Goal: Task Accomplishment & Management: Use online tool/utility

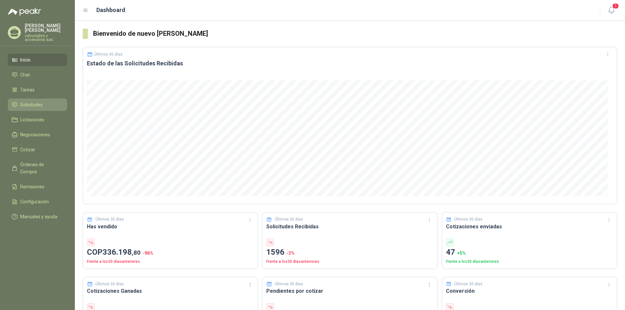
click at [27, 102] on span "Solicitudes" at bounding box center [31, 104] width 22 height 7
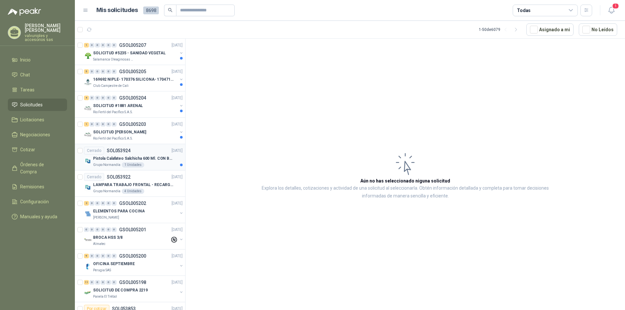
click at [127, 159] on p "Pistola Calafateo Salchicha 600 Ml. CON BOQUILLA" at bounding box center [133, 159] width 81 height 6
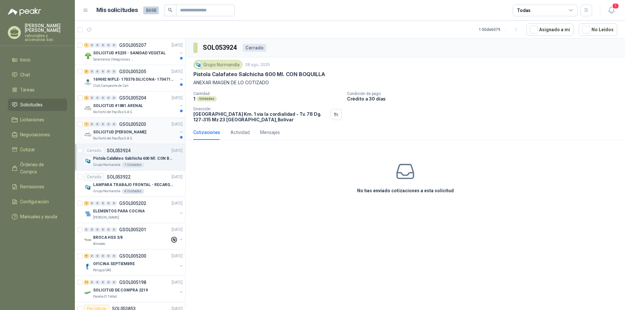
click at [108, 131] on p "SOLICITUD [PERSON_NAME]" at bounding box center [119, 132] width 53 height 6
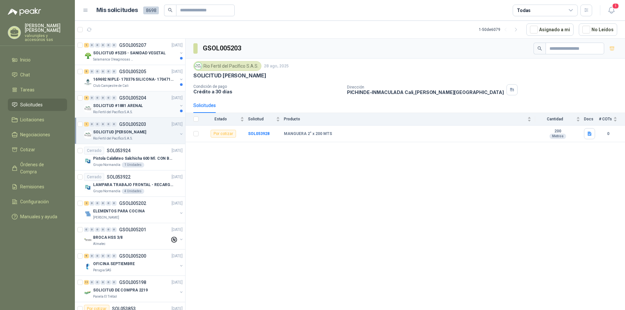
click at [111, 104] on p "SOLICITUD #1881 ARENAL" at bounding box center [118, 106] width 50 height 6
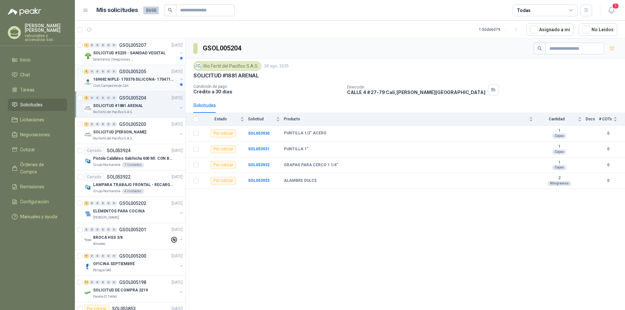
click at [110, 81] on p "169692 NIPLE- 170376 SILICONA- 170471 VALVULA REG" at bounding box center [133, 80] width 81 height 6
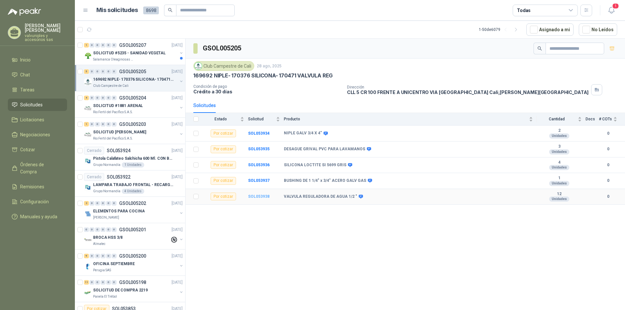
click at [261, 197] on b "SOL053938" at bounding box center [258, 196] width 21 height 5
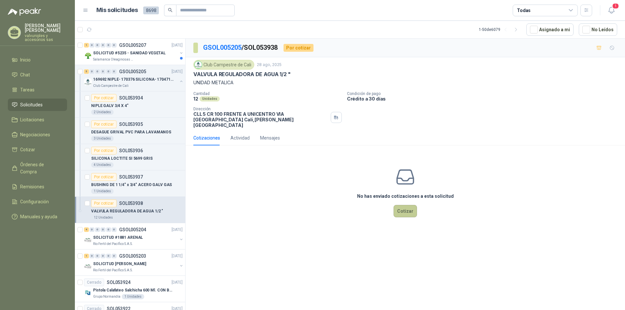
click at [403, 205] on button "Cotizar" at bounding box center [405, 211] width 23 height 12
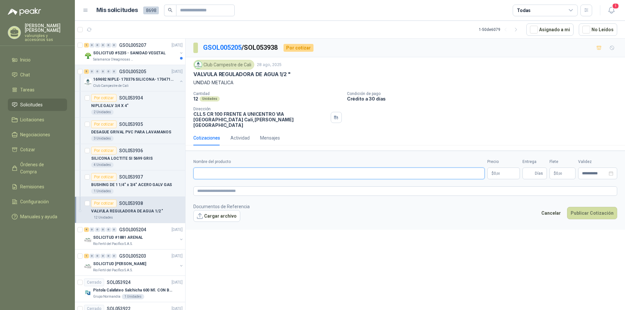
click at [209, 170] on input "Nombre del producto" at bounding box center [338, 174] width 291 height 12
paste input "**********"
type input "**********"
click at [505, 166] on body "TARQUINO GARCIA valvuniples y accesorios sas Inicio Chat Tareas Solicitudes Lic…" at bounding box center [312, 155] width 625 height 310
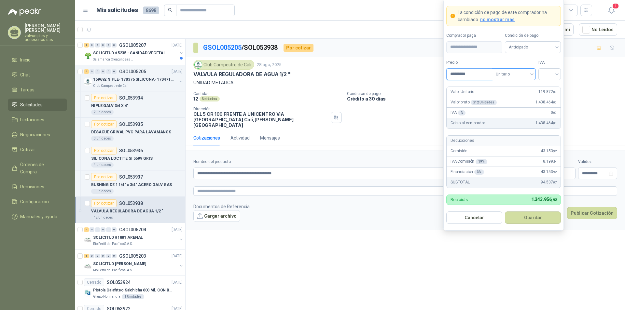
click at [532, 75] on span "Unitario" at bounding box center [514, 74] width 36 height 10
type input "*********"
click at [506, 87] on div "Unitario" at bounding box center [514, 87] width 34 height 7
click at [556, 74] on input "search" at bounding box center [550, 74] width 15 height 10
click at [550, 86] on div "19%" at bounding box center [550, 87] width 12 height 7
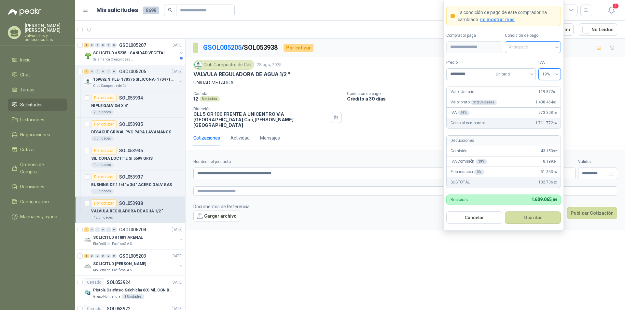
click at [556, 47] on span "Anticipado" at bounding box center [533, 47] width 48 height 10
click at [528, 71] on div "Crédito a 30 días" at bounding box center [533, 70] width 46 height 7
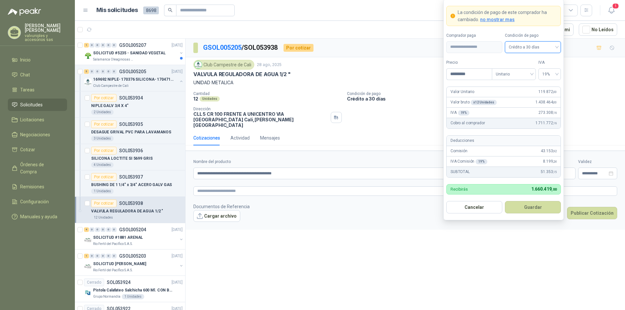
click at [569, 168] on p "$ 0 ,00" at bounding box center [563, 174] width 26 height 12
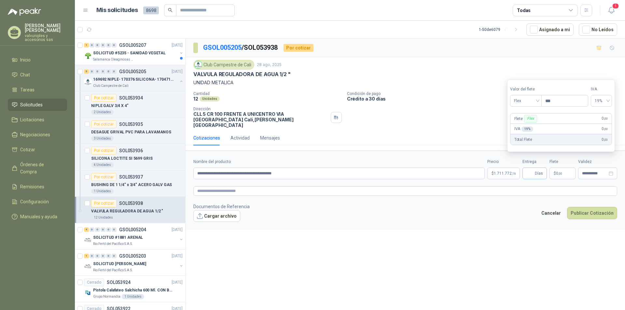
click at [535, 168] on span "Días" at bounding box center [539, 173] width 8 height 11
type input "*"
click at [603, 172] on input "**********" at bounding box center [594, 174] width 25 height 4
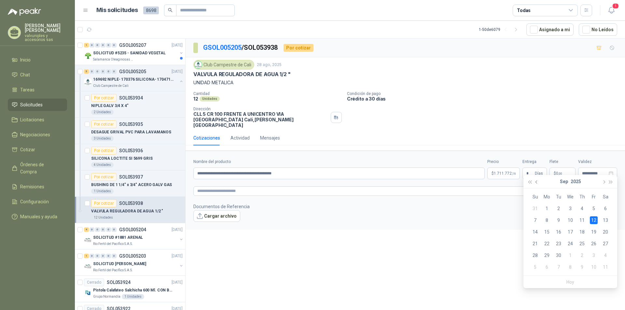
click at [536, 182] on span "button" at bounding box center [537, 182] width 3 height 3
type input "**********"
click at [584, 269] on div "4" at bounding box center [582, 267] width 8 height 8
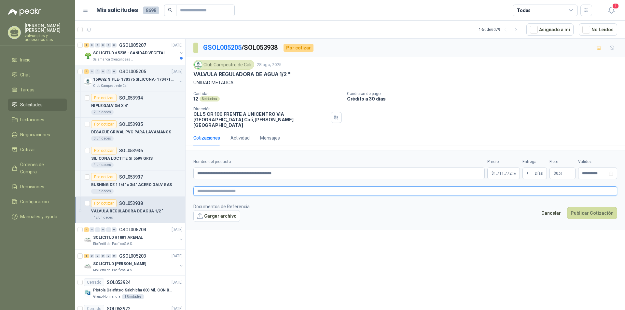
click at [275, 187] on textarea at bounding box center [405, 191] width 424 height 9
click at [214, 210] on button "Cargar archivo" at bounding box center [216, 216] width 47 height 12
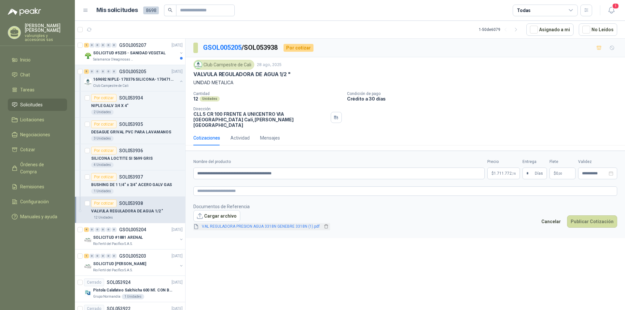
click at [251, 224] on link "VAL REGULADORA PRESION AGUA 3318N GENEBRE 3318N (1).pdf" at bounding box center [260, 227] width 123 height 6
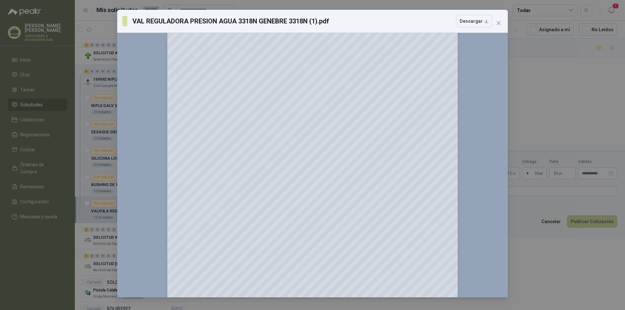
scroll to position [2238, 0]
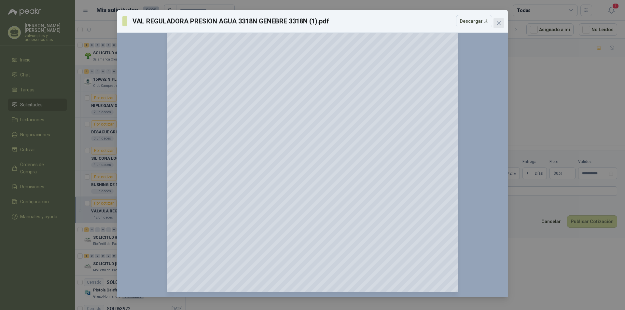
click at [496, 22] on span "Close" at bounding box center [499, 23] width 10 height 5
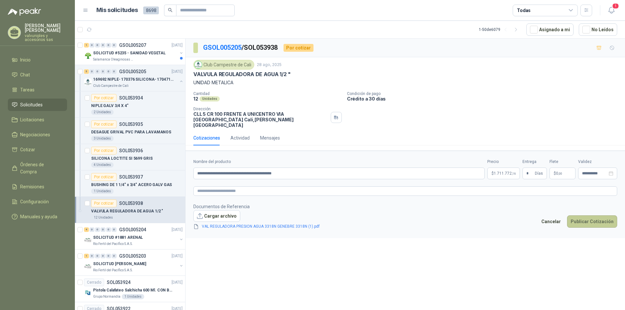
click at [591, 216] on button "Publicar Cotización" at bounding box center [592, 222] width 50 height 12
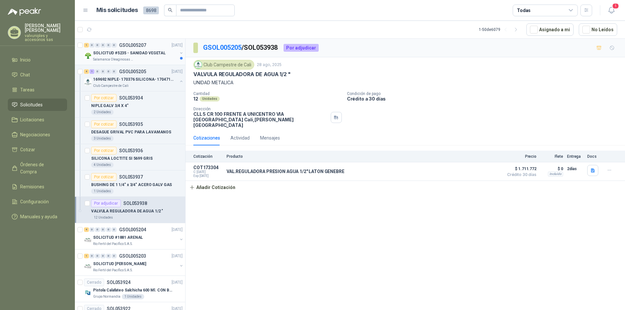
click at [130, 54] on p "SOLICITUD #5235 - SANIDAD VEGETAL" at bounding box center [129, 53] width 73 height 6
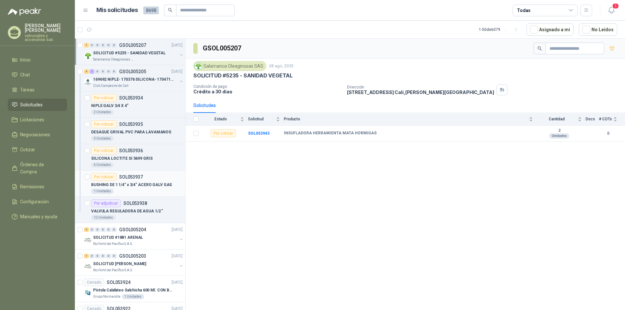
click at [139, 185] on p "BUSHING DE 1 1/4" x 3/4" ACERO GALV GAS" at bounding box center [131, 185] width 81 height 6
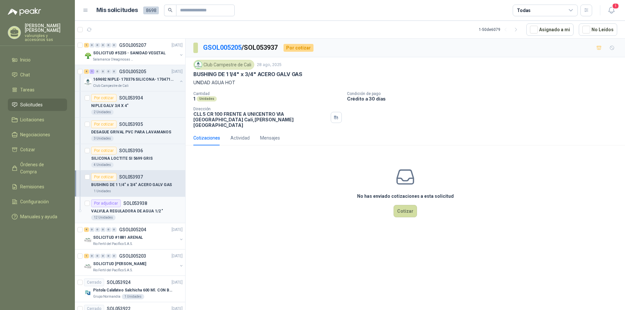
click at [144, 204] on p "SOL053938" at bounding box center [135, 203] width 24 height 5
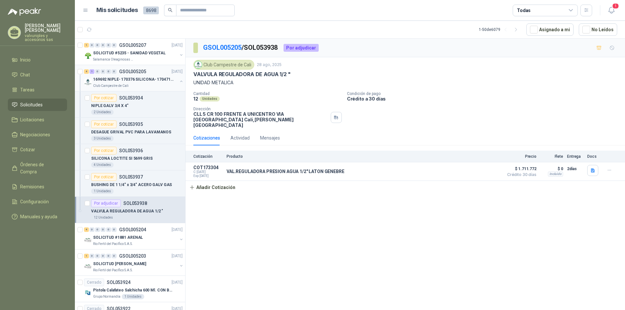
click at [126, 72] on p "GSOL005205" at bounding box center [132, 71] width 27 height 5
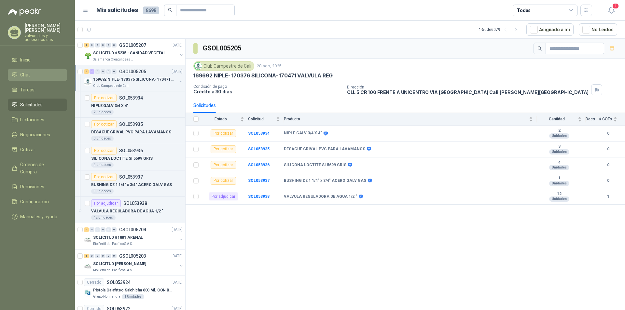
click at [26, 72] on span "Chat" at bounding box center [25, 74] width 10 height 7
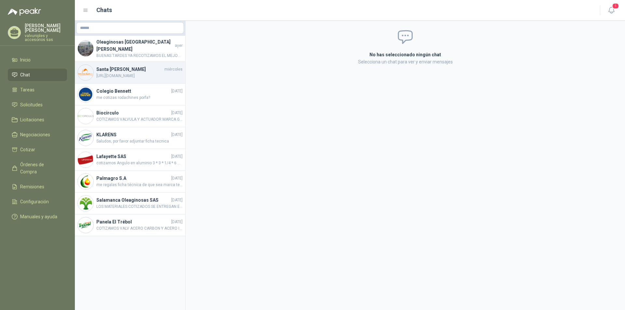
click at [116, 68] on h4 "Santa [PERSON_NAME]" at bounding box center [129, 69] width 67 height 7
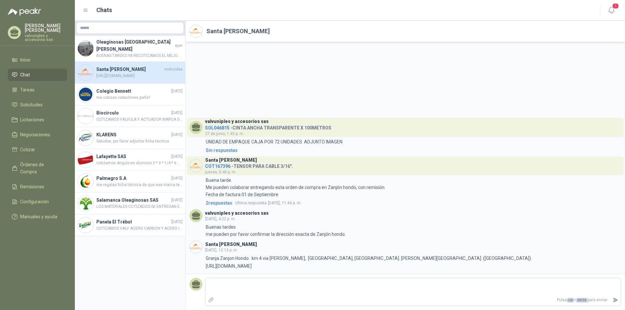
click at [213, 128] on span "SOL046815" at bounding box center [217, 127] width 24 height 5
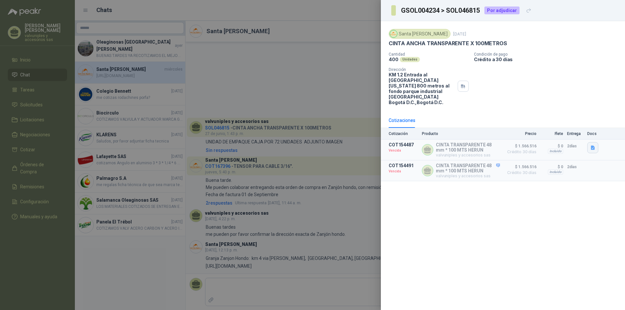
click at [592, 146] on icon "button" at bounding box center [593, 148] width 4 height 4
click at [287, 95] on div at bounding box center [312, 155] width 625 height 310
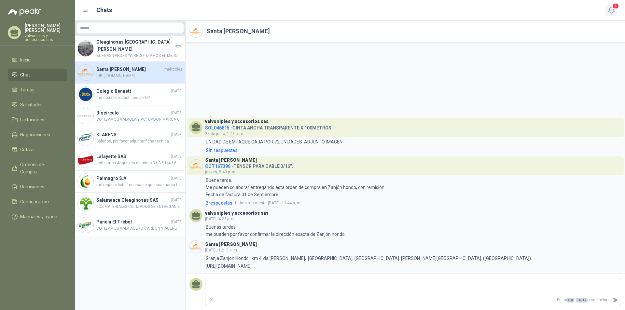
click at [610, 11] on icon "button" at bounding box center [612, 10] width 8 height 8
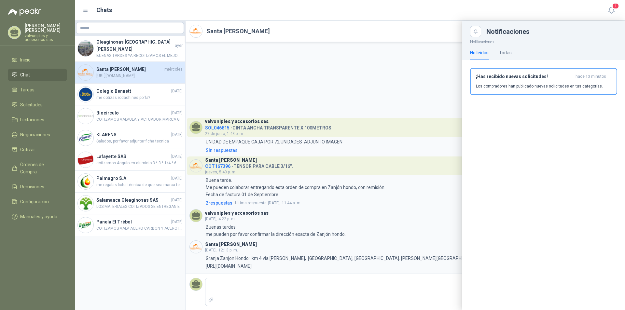
click at [531, 79] on h3 "¡Has recibido nuevas solicitudes!" at bounding box center [524, 77] width 97 height 6
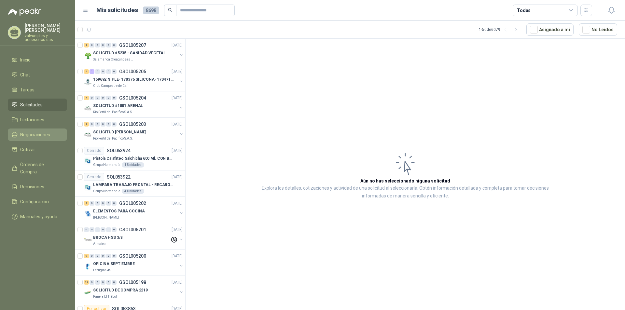
click at [27, 131] on span "Negociaciones" at bounding box center [35, 134] width 30 height 7
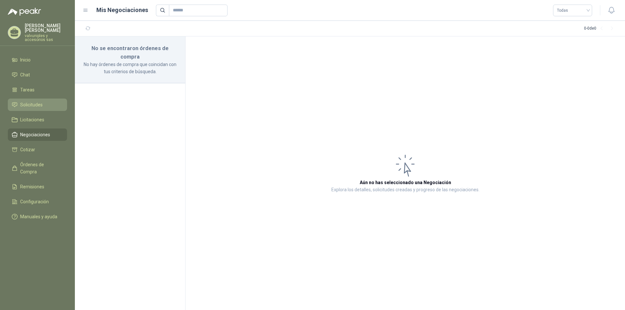
click at [33, 101] on span "Solicitudes" at bounding box center [31, 104] width 22 height 7
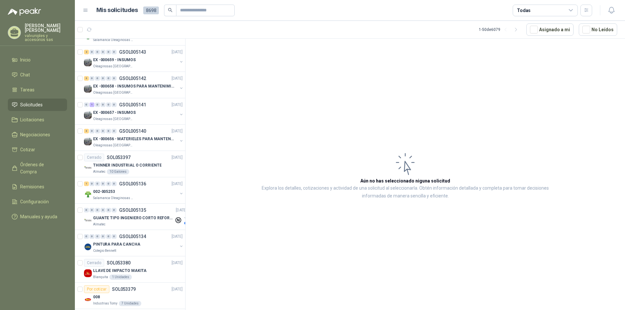
scroll to position [1059, 0]
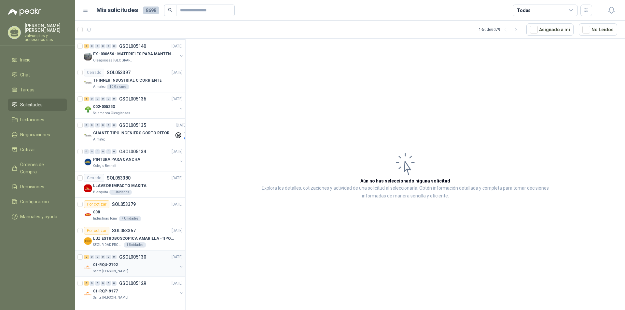
click at [106, 262] on p "01-RQU-2192" at bounding box center [105, 265] width 25 height 6
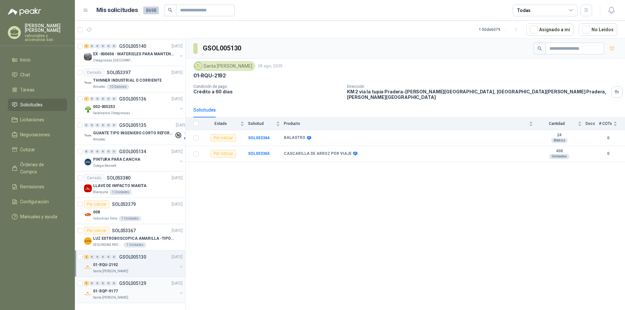
click at [110, 289] on p "01-RQP-9177" at bounding box center [105, 292] width 25 height 6
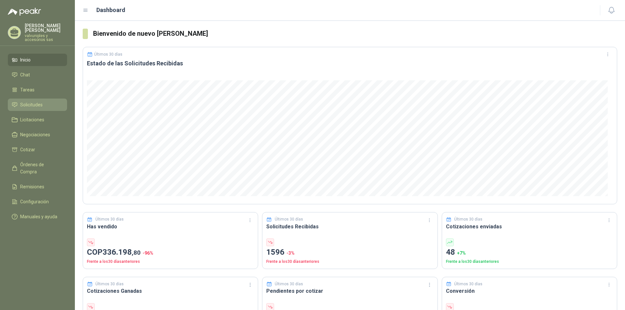
click at [27, 101] on span "Solicitudes" at bounding box center [31, 104] width 22 height 7
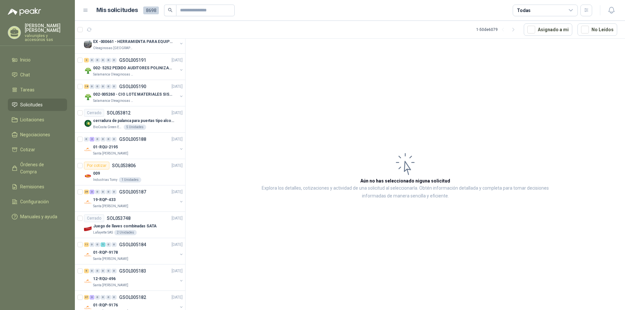
scroll to position [483, 0]
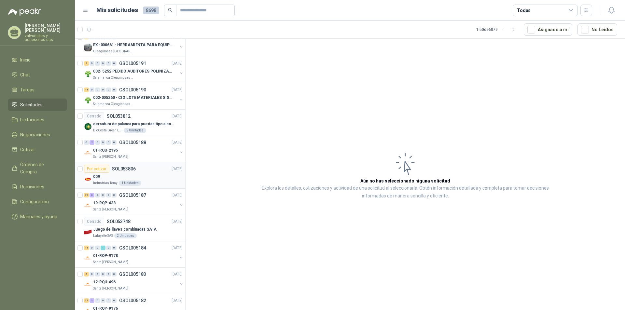
click at [100, 179] on div "009" at bounding box center [138, 177] width 90 height 8
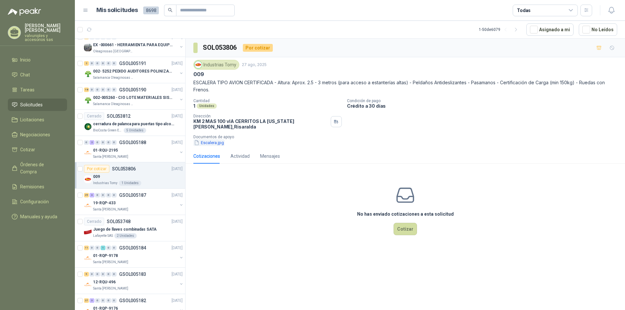
click at [212, 140] on button "Escalera.jpg" at bounding box center [208, 142] width 31 height 7
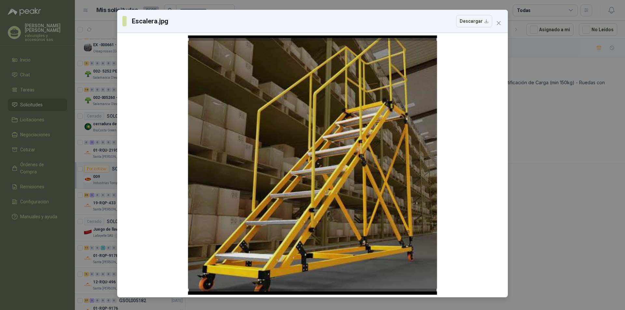
drag, startPoint x: 501, startPoint y: 23, endPoint x: 495, endPoint y: 28, distance: 7.9
click at [501, 23] on icon "close" at bounding box center [498, 23] width 5 height 5
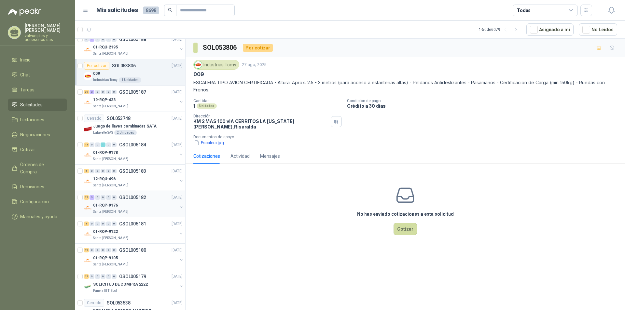
scroll to position [619, 0]
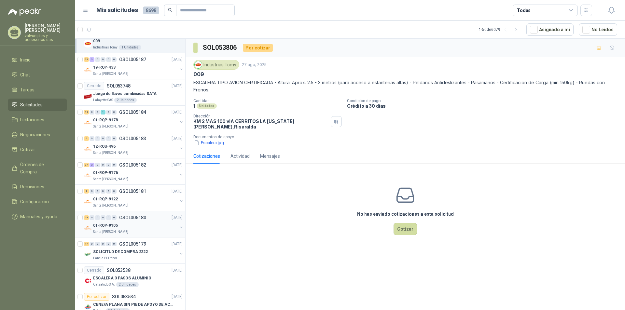
click at [115, 227] on p "01-RQP-9105" at bounding box center [105, 226] width 25 height 6
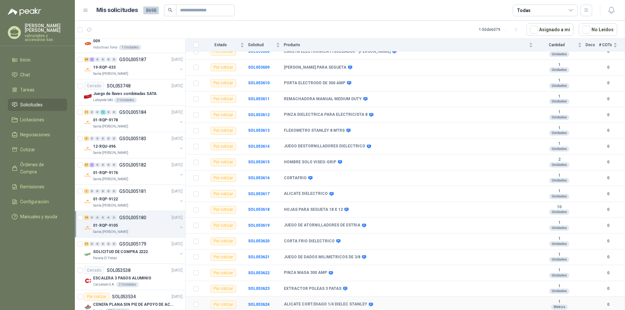
scroll to position [114, 0]
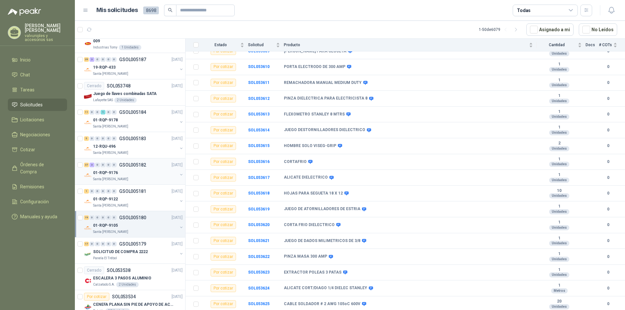
click at [104, 170] on p "01-RQP-9176" at bounding box center [105, 173] width 25 height 6
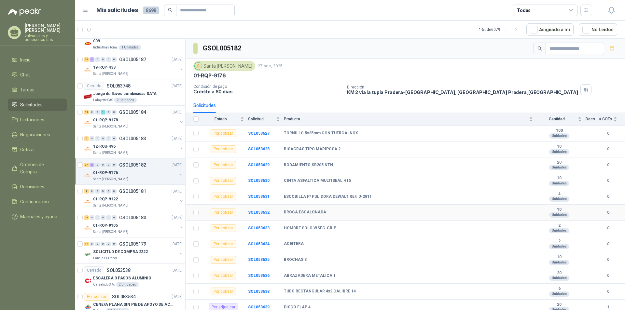
scroll to position [33, 0]
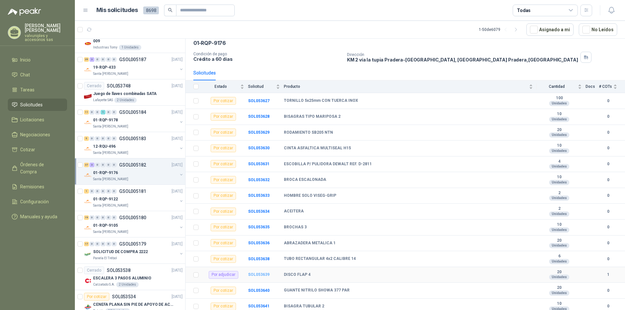
click at [259, 274] on b "SOL053639" at bounding box center [258, 275] width 21 height 5
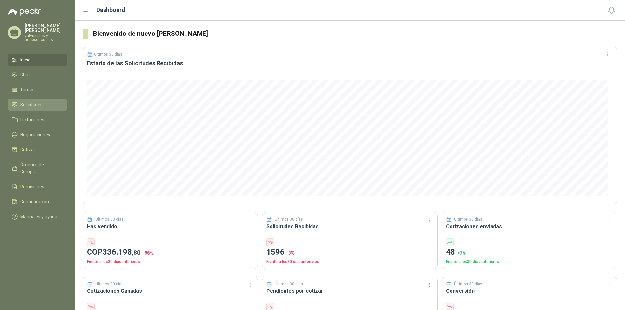
click at [35, 101] on span "Solicitudes" at bounding box center [31, 104] width 22 height 7
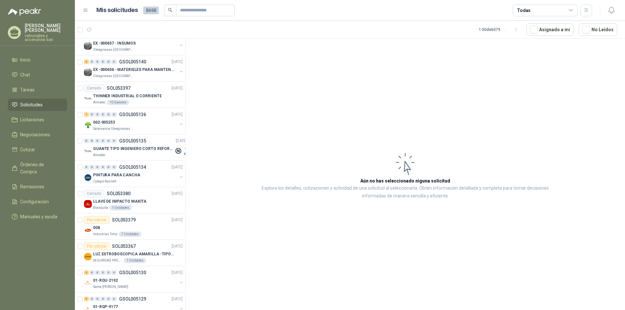
scroll to position [1043, 0]
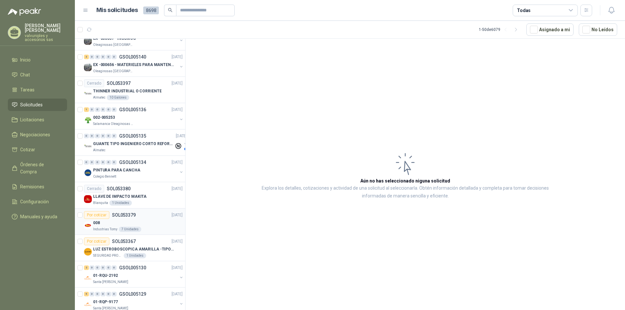
click at [96, 222] on p "008" at bounding box center [96, 223] width 7 height 6
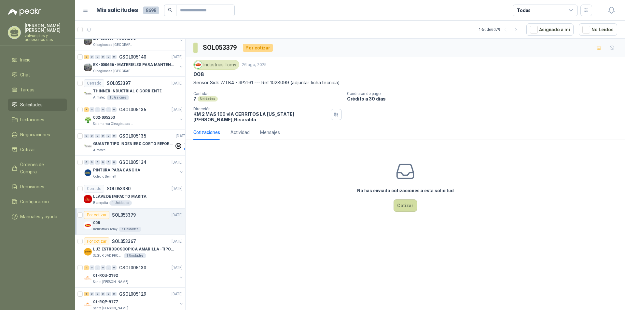
scroll to position [1059, 0]
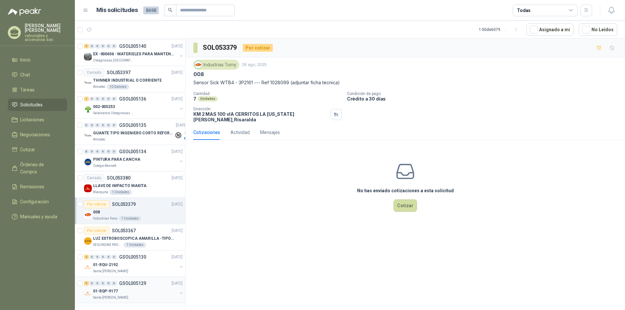
click at [101, 289] on p "01-RQP-9177" at bounding box center [105, 292] width 25 height 6
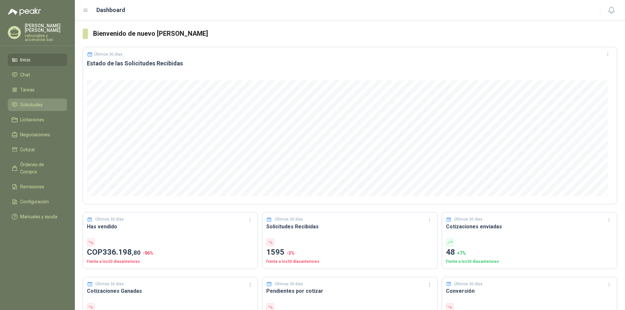
click at [36, 101] on span "Solicitudes" at bounding box center [31, 104] width 22 height 7
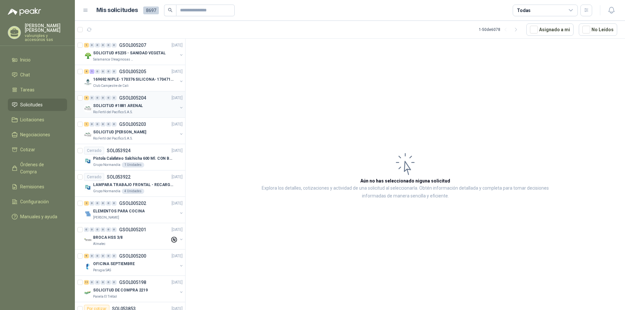
click at [114, 106] on p "SOLICITUD #1881 ARENAL" at bounding box center [118, 106] width 50 height 6
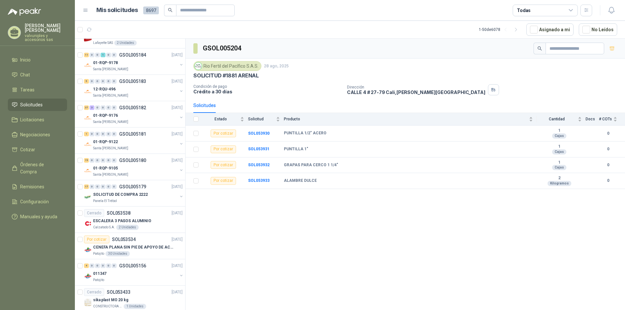
scroll to position [1059, 0]
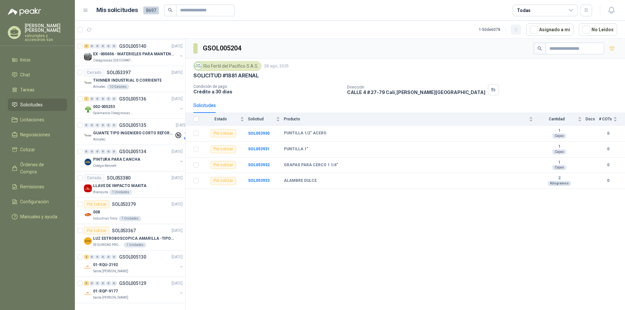
click at [519, 30] on icon "button" at bounding box center [517, 30] width 6 height 6
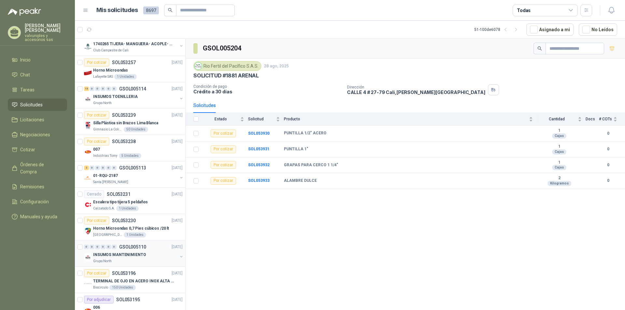
scroll to position [358, 0]
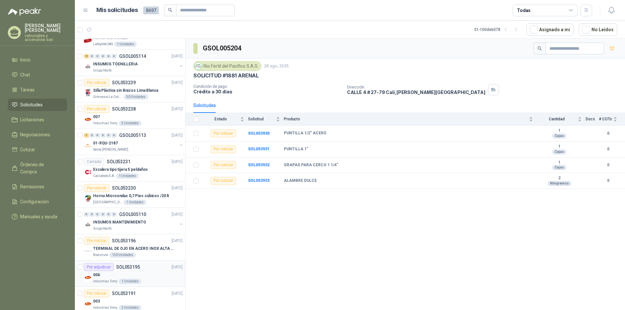
click at [126, 268] on p "SOL053195" at bounding box center [128, 267] width 24 height 5
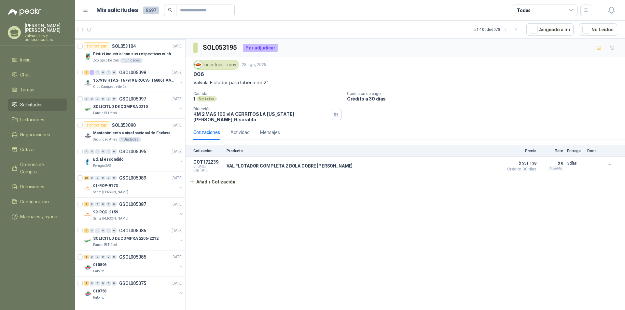
scroll to position [1059, 0]
click at [519, 30] on icon "button" at bounding box center [517, 30] width 6 height 6
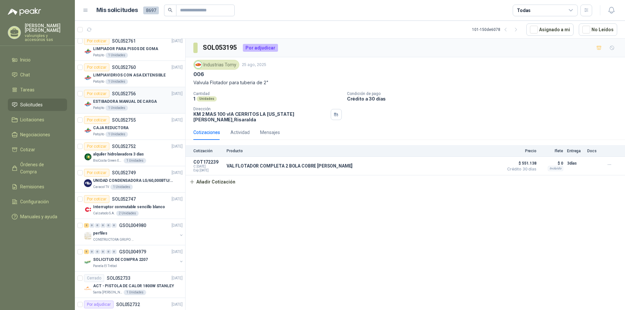
scroll to position [749, 0]
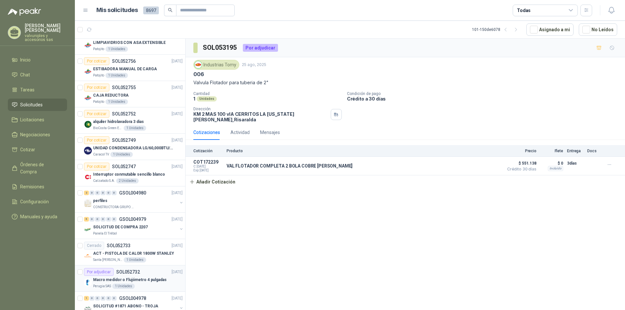
click at [124, 272] on p "SOL052732" at bounding box center [128, 272] width 24 height 5
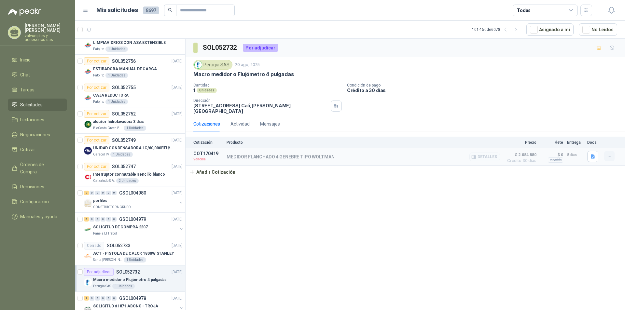
click at [612, 154] on icon "button" at bounding box center [610, 157] width 6 height 6
click at [447, 237] on div "SOL052732 Por adjudicar Perugia SAS 20 ago, 2025 Macro medidor o Flujómetro 4 p…" at bounding box center [406, 176] width 440 height 274
click at [609, 154] on icon "button" at bounding box center [610, 157] width 6 height 6
click at [581, 138] on button "Re-cotizar" at bounding box center [597, 137] width 52 height 10
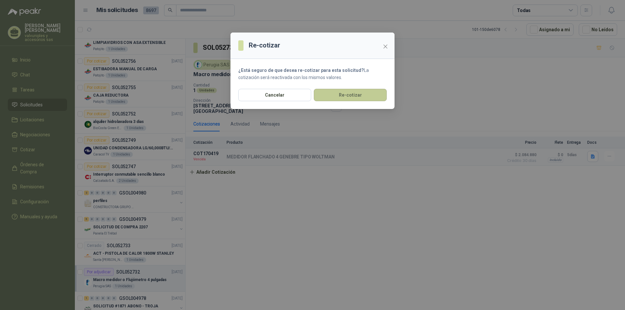
click at [339, 94] on button "Re-cotizar" at bounding box center [350, 95] width 73 height 12
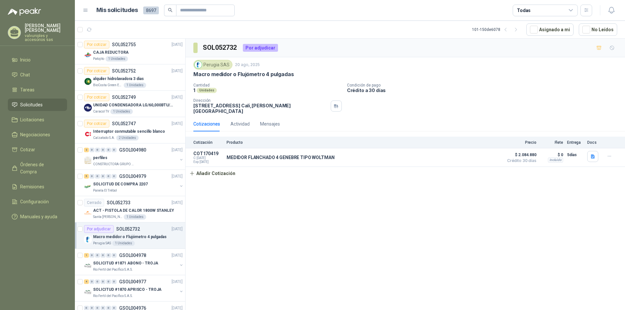
scroll to position [810, 0]
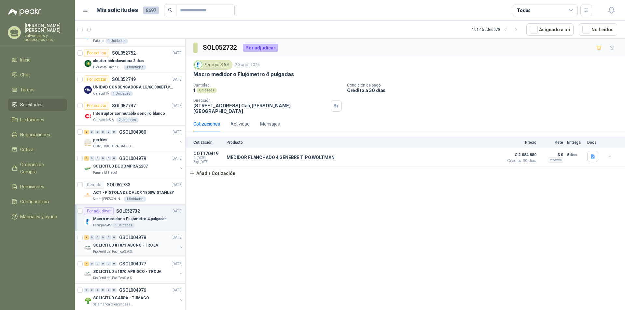
click at [117, 247] on p "SOLICITUD #1871 ABONO - TROJA" at bounding box center [125, 246] width 65 height 6
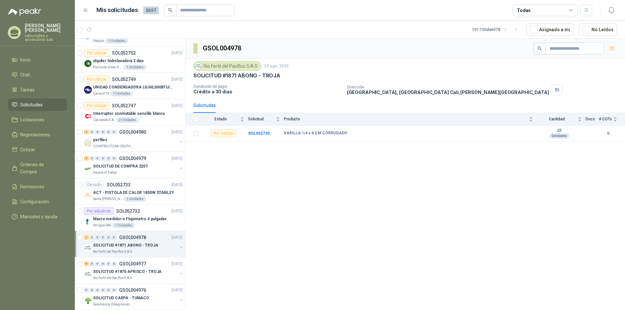
click at [119, 247] on p "SOLICITUD #1871 ABONO - TROJA" at bounding box center [125, 246] width 65 height 6
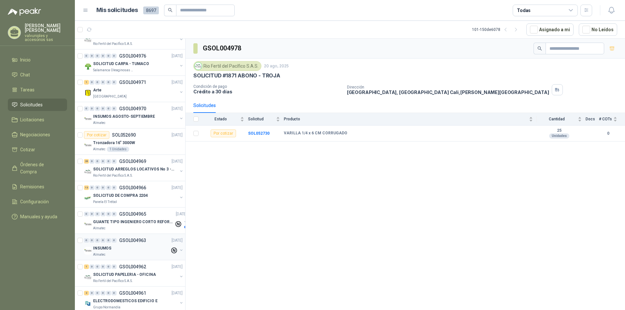
scroll to position [1086, 0]
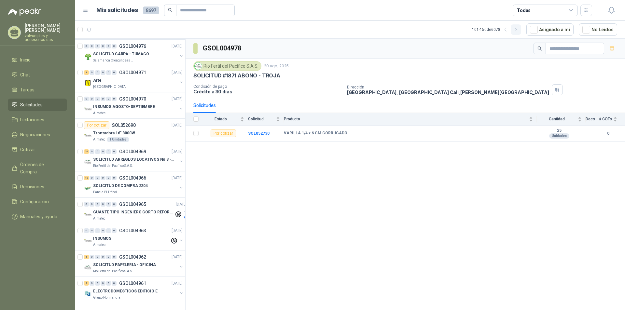
click at [517, 31] on icon "button" at bounding box center [516, 29] width 2 height 3
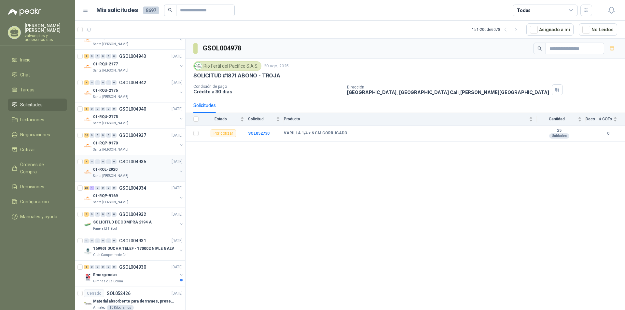
scroll to position [423, 0]
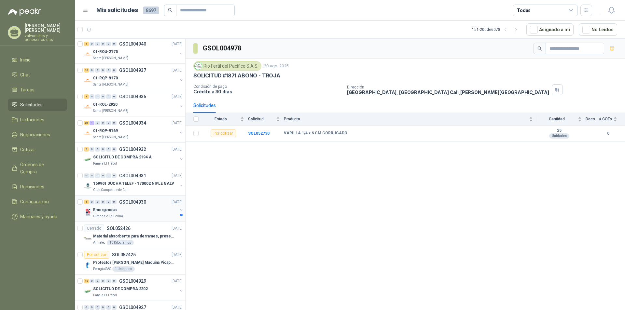
click at [111, 209] on p "Emergencias" at bounding box center [105, 210] width 24 height 6
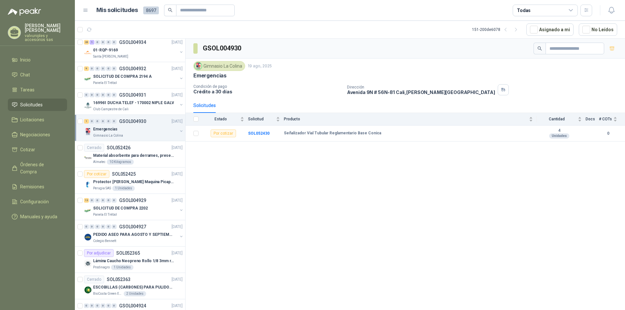
scroll to position [510, 0]
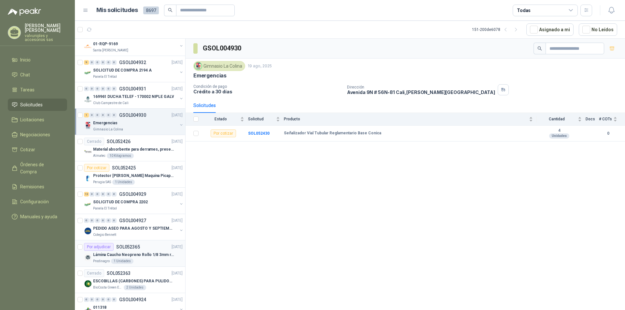
click at [106, 249] on div "Por adjudicar" at bounding box center [99, 247] width 30 height 8
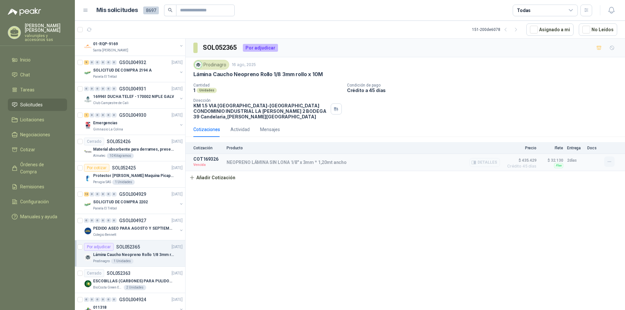
click at [610, 159] on icon "button" at bounding box center [610, 162] width 6 height 6
click at [583, 143] on button "Re-cotizar" at bounding box center [597, 142] width 52 height 10
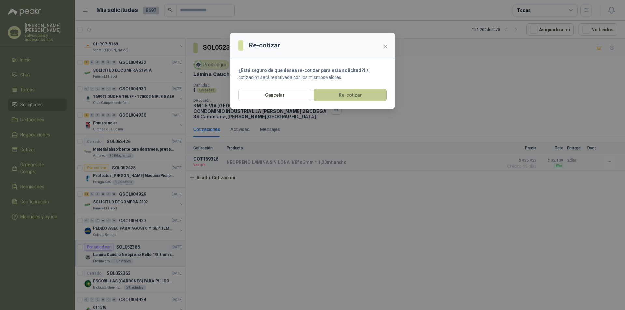
click at [364, 93] on button "Re-cotizar" at bounding box center [350, 95] width 73 height 12
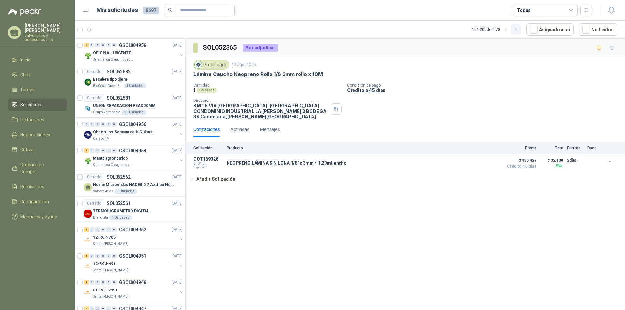
click at [519, 30] on icon "button" at bounding box center [517, 30] width 6 height 6
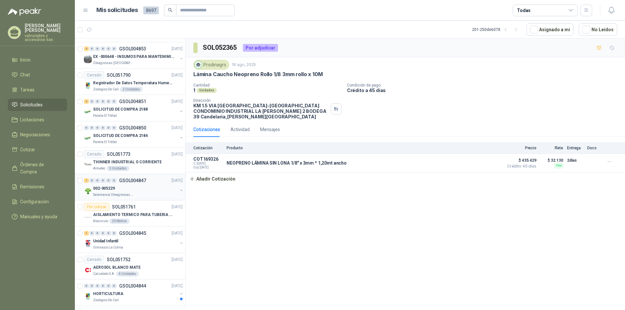
scroll to position [847, 0]
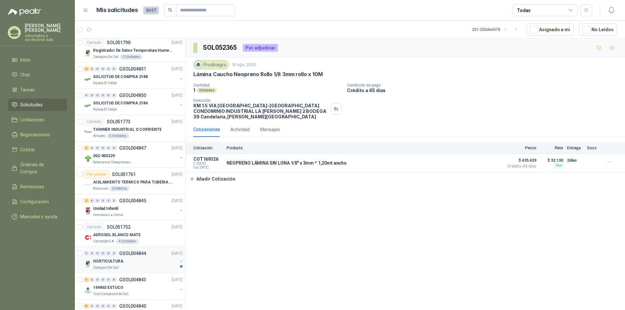
click at [111, 261] on p "HORTICULTURA" at bounding box center [108, 262] width 30 height 6
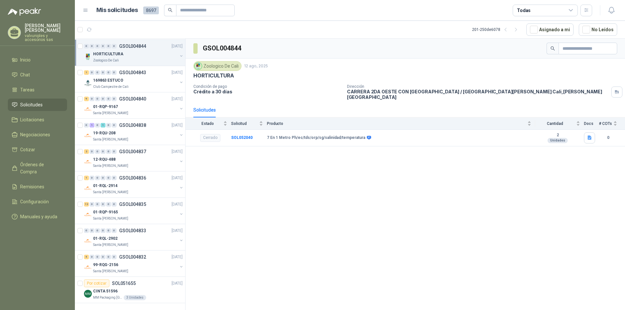
scroll to position [1059, 0]
click at [517, 29] on icon "button" at bounding box center [516, 29] width 2 height 3
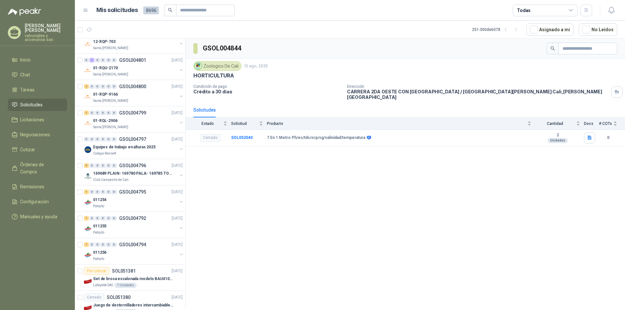
scroll to position [0, 0]
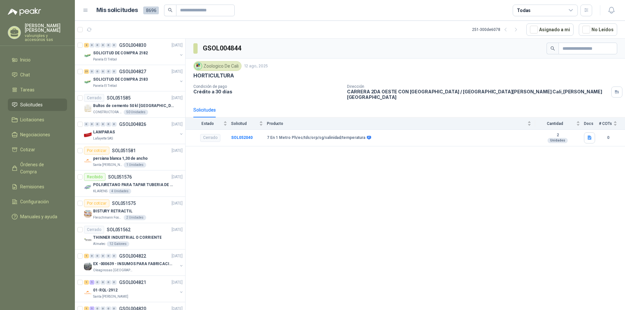
click at [34, 101] on span "Solicitudes" at bounding box center [31, 104] width 22 height 7
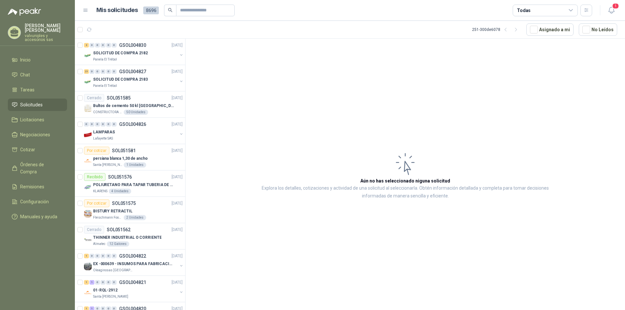
click at [32, 101] on span "Solicitudes" at bounding box center [31, 104] width 22 height 7
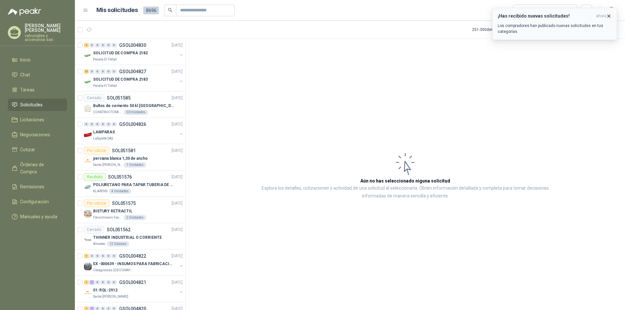
click at [526, 18] on h3 "¡Has recibido nuevas solicitudes!" at bounding box center [546, 16] width 96 height 6
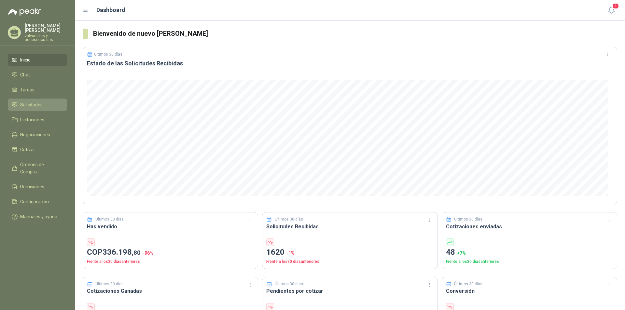
click at [28, 103] on span "Solicitudes" at bounding box center [31, 104] width 22 height 7
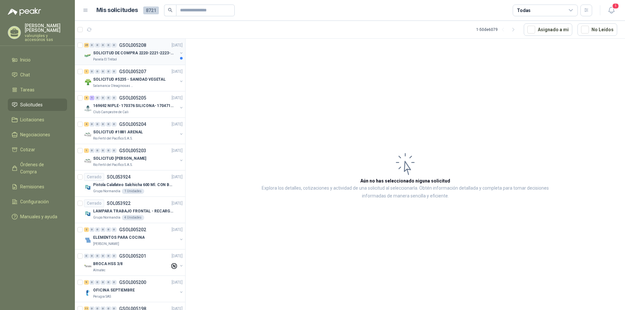
click at [126, 53] on p "SOLICITUD DE COMPRA 2220-2221-2223-2224" at bounding box center [133, 53] width 81 height 6
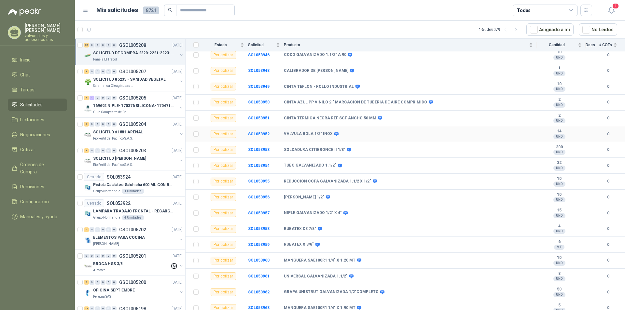
scroll to position [13, 0]
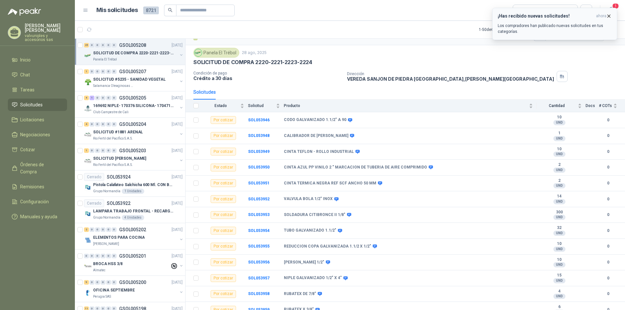
click at [521, 15] on h3 "¡Has recibido nuevas solicitudes!" at bounding box center [546, 16] width 96 height 6
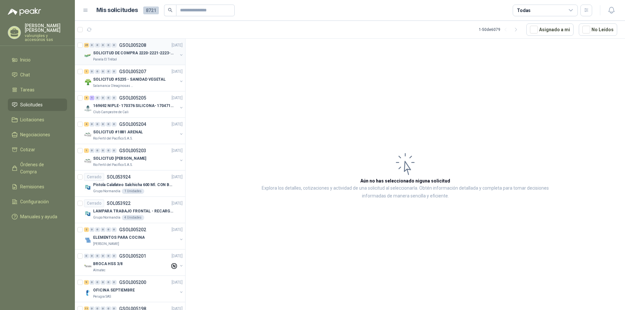
click at [114, 53] on p "SOLICITUD DE COMPRA 2220-2221-2223-2224" at bounding box center [133, 53] width 81 height 6
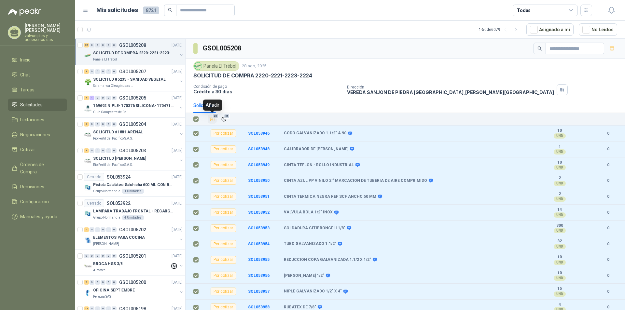
click at [213, 119] on icon "Añadir" at bounding box center [212, 119] width 6 height 6
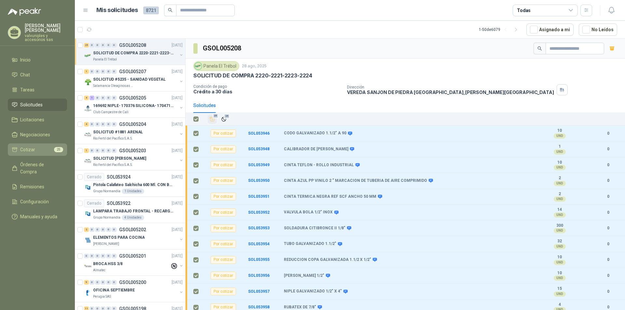
click at [31, 146] on span "Cotizar" at bounding box center [27, 149] width 15 height 7
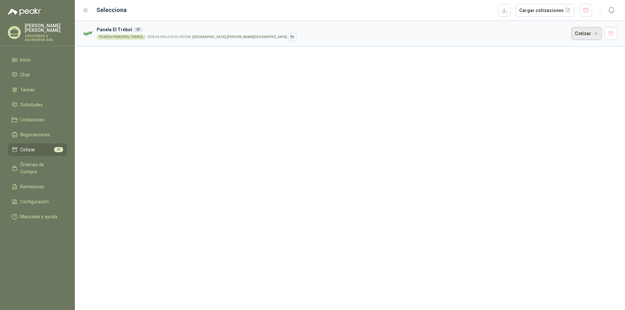
click at [581, 33] on button "Cotizar" at bounding box center [587, 33] width 31 height 13
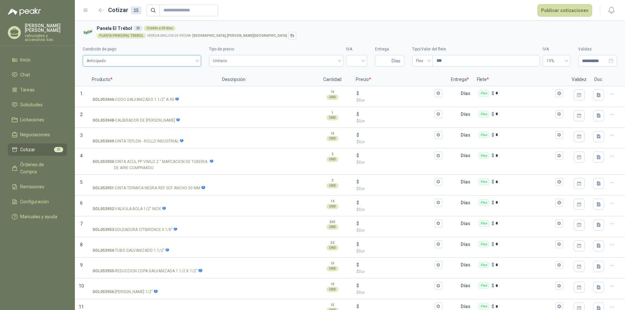
click at [197, 61] on div "Anticipado" at bounding box center [142, 61] width 119 height 12
click at [119, 85] on div "Crédito a 30 días" at bounding box center [141, 84] width 107 height 7
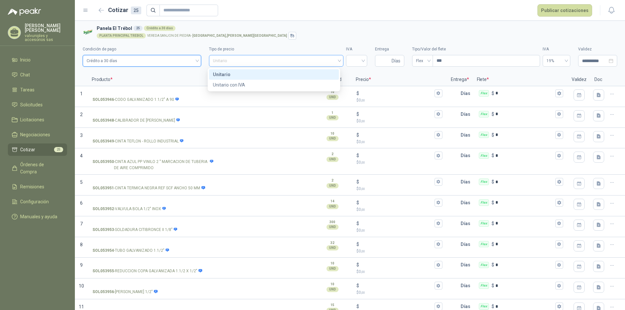
click at [336, 61] on div "Unitario" at bounding box center [276, 61] width 135 height 12
click at [226, 74] on div "Unitario" at bounding box center [274, 74] width 122 height 7
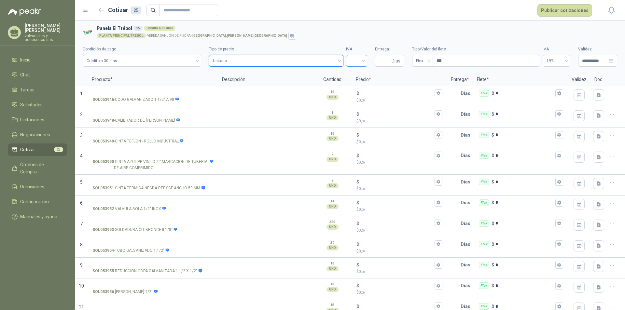
click at [360, 61] on input "search" at bounding box center [356, 60] width 13 height 10
drag, startPoint x: 353, startPoint y: 73, endPoint x: 386, endPoint y: 57, distance: 36.7
click at [353, 73] on div "19%" at bounding box center [353, 74] width 11 height 7
click at [387, 58] on input "Entrega" at bounding box center [384, 60] width 11 height 11
type input "*"
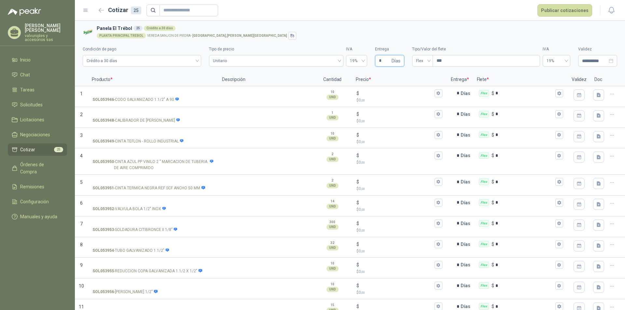
type input "*"
click at [118, 92] on input "SOL053946 - CODO GALVANIZADO 1.1/2" A 90" at bounding box center [152, 93] width 121 height 5
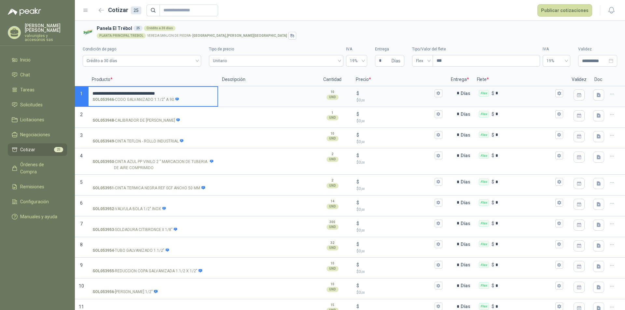
drag, startPoint x: 169, startPoint y: 92, endPoint x: 151, endPoint y: 92, distance: 17.6
click at [151, 92] on input "**********" at bounding box center [152, 93] width 121 height 5
type input "**********"
click at [368, 91] on input "$ $ 0 ,00" at bounding box center [397, 93] width 73 height 5
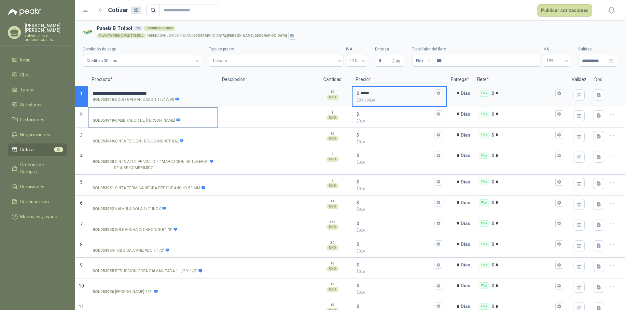
type input "*****"
click at [135, 109] on label "SOL053948 - CALIBRADOR DE GALGAS STANLEY MILIMETRICO" at bounding box center [153, 117] width 129 height 19
click at [135, 112] on input "SOL053948 - CALIBRADOR DE GALGAS STANLEY MILIMETRICO" at bounding box center [152, 114] width 121 height 5
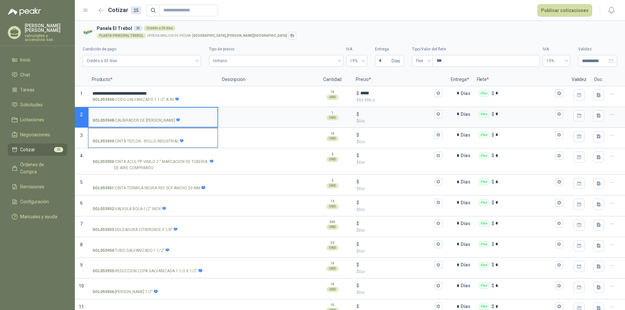
click at [117, 133] on input "SOL053949 - CINTA TEFLON - ROLLO INDUSTRIAL" at bounding box center [152, 135] width 121 height 5
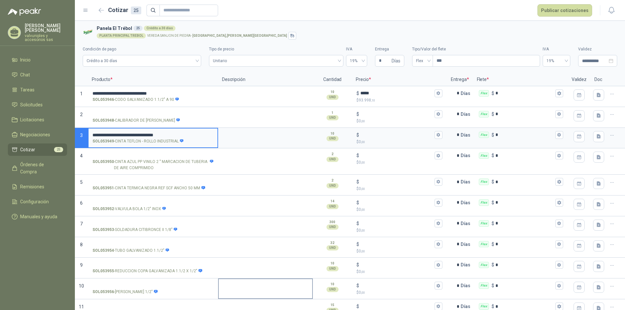
type input "**********"
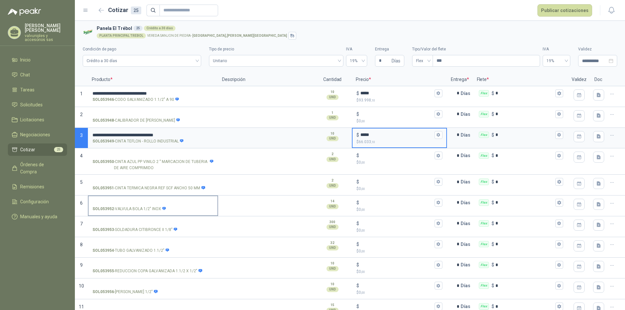
type input "*****"
click at [118, 201] on input "SOL053952 - VALVULA BOLA 1/2" INOX" at bounding box center [152, 203] width 121 height 5
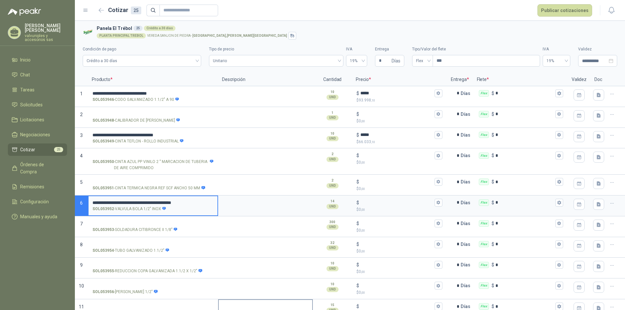
type input "**********"
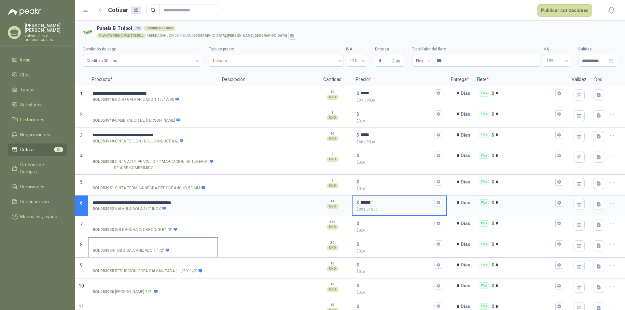
type input "******"
click at [137, 242] on input "SOL053954 - TUBO GALVANIZADO 1.1/2"" at bounding box center [152, 244] width 121 height 5
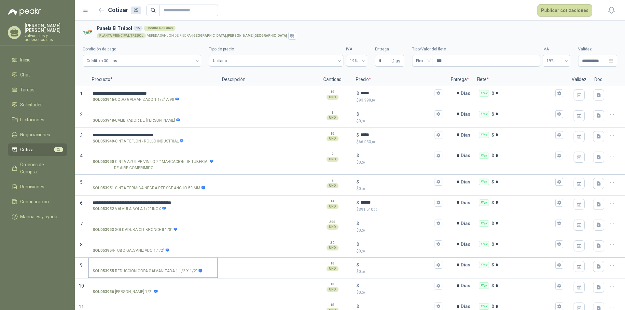
click at [131, 262] on label "SOL053955 - REDUCCION COPA GALVANIZADA 1.1/2 X 1/2"" at bounding box center [153, 268] width 129 height 19
click at [131, 263] on input "SOL053955 - REDUCCION COPA GALVANIZADA 1.1/2 X 1/2"" at bounding box center [152, 265] width 121 height 5
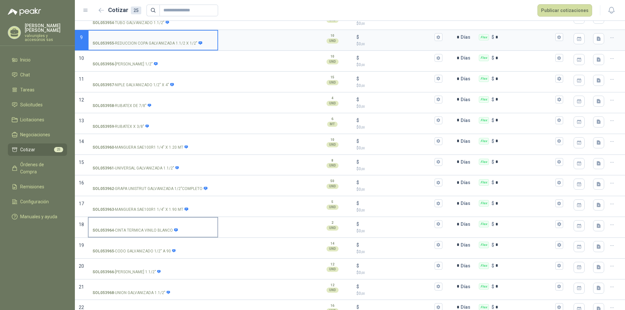
scroll to position [98, 0]
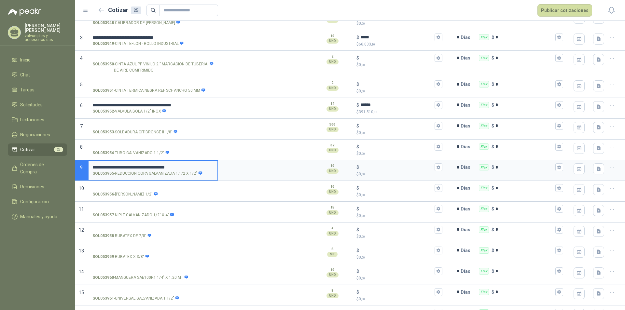
click at [176, 167] on input "**********" at bounding box center [152, 167] width 121 height 5
type input "**********"
click at [363, 166] on input "$ $ 0 ,00" at bounding box center [397, 167] width 73 height 5
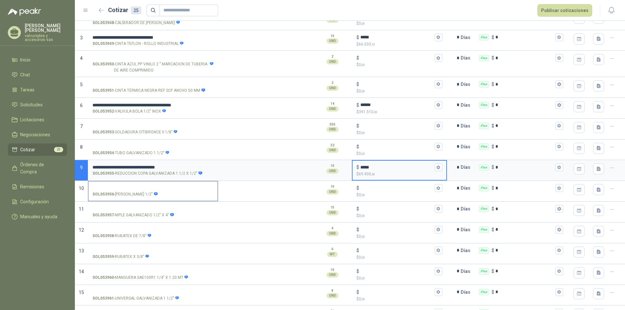
type input "*****"
click at [122, 187] on input "SOL053956 - TEE GALVANIZADA 1/2"" at bounding box center [152, 188] width 121 height 5
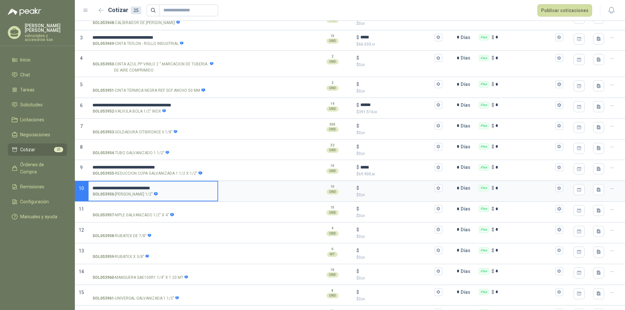
click at [161, 187] on input "**********" at bounding box center [152, 188] width 121 height 5
type input "**********"
click at [386, 187] on input "$ $ 0 ,00" at bounding box center [397, 188] width 73 height 5
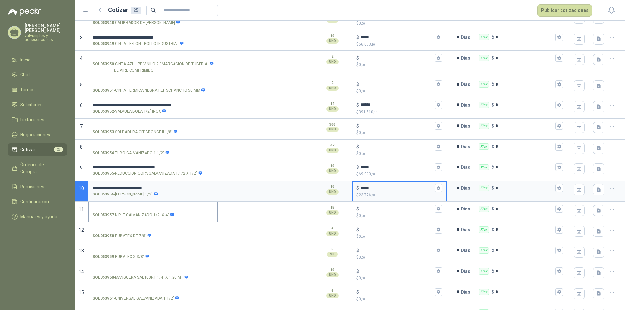
type input "*****"
click at [123, 207] on input "SOL053957 - NIPLE GALVANIZADO 1/2" X 4"" at bounding box center [152, 209] width 121 height 5
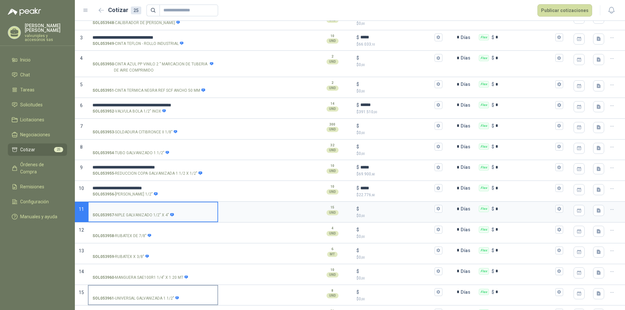
click at [122, 290] on input "SOL053961 - UNIVERSAL GALVANIZADA 1.1/2"" at bounding box center [152, 292] width 121 height 5
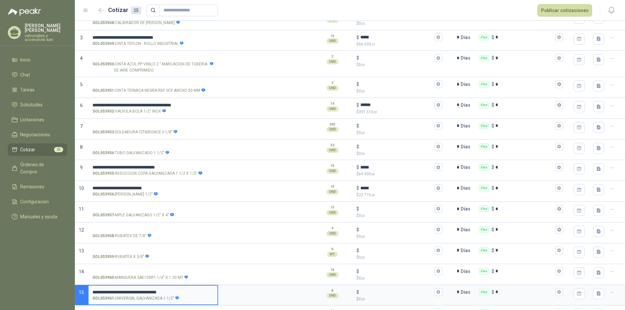
click at [180, 291] on input "**********" at bounding box center [152, 292] width 121 height 5
type input "**********"
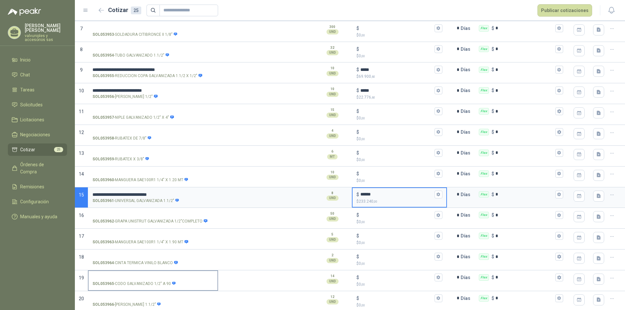
type input "******"
click at [143, 274] on label "SOL053965 - CODO GALVANIZADO 1/2" A 90" at bounding box center [153, 280] width 129 height 19
click at [143, 276] on input "SOL053965 - CODO GALVANIZADO 1/2" A 90" at bounding box center [152, 278] width 121 height 5
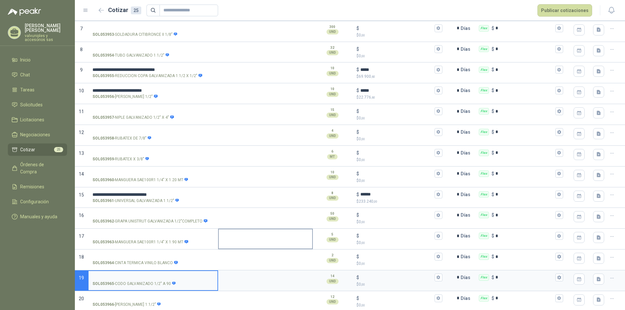
scroll to position [228, 0]
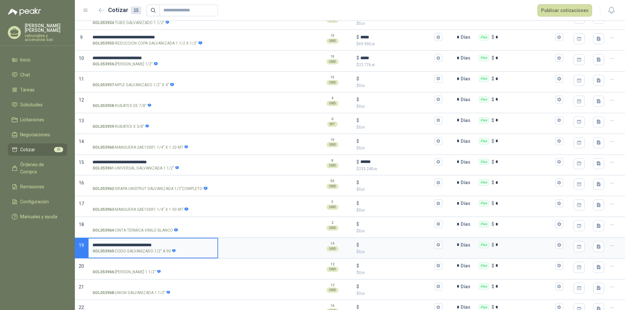
click at [165, 244] on input "**********" at bounding box center [152, 245] width 121 height 5
type input "**********"
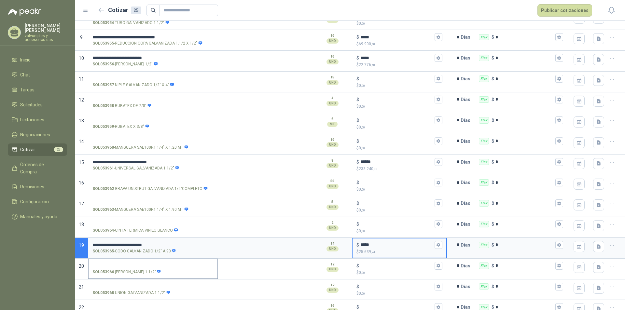
type input "*****"
click at [139, 264] on input "SOL053966 - TEE GALVANIZADA 1.1/2"" at bounding box center [152, 266] width 121 height 5
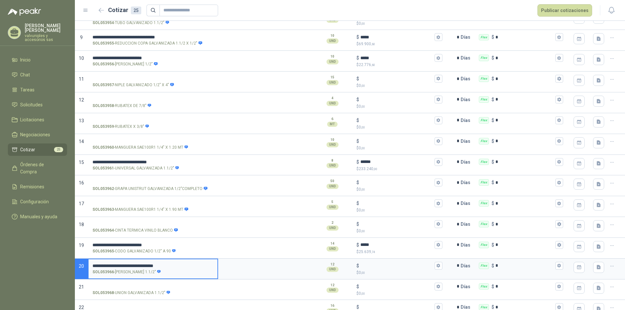
click at [165, 267] on input "**********" at bounding box center [152, 266] width 121 height 5
type input "**********"
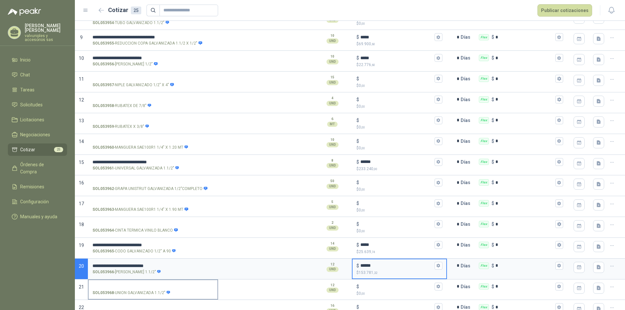
type input "******"
click at [133, 287] on input "SOL053968 - UNION GALVANIZADA 1.1/2"" at bounding box center [152, 287] width 121 height 5
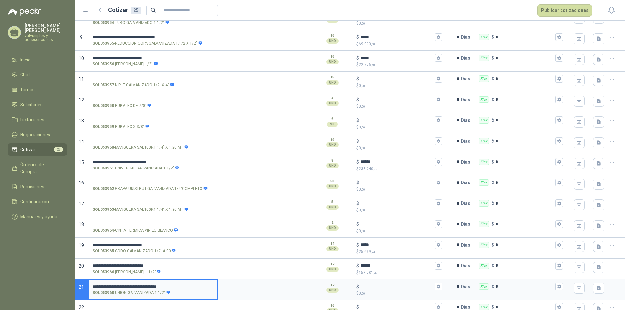
click at [169, 288] on input "**********" at bounding box center [152, 287] width 121 height 5
type input "**********"
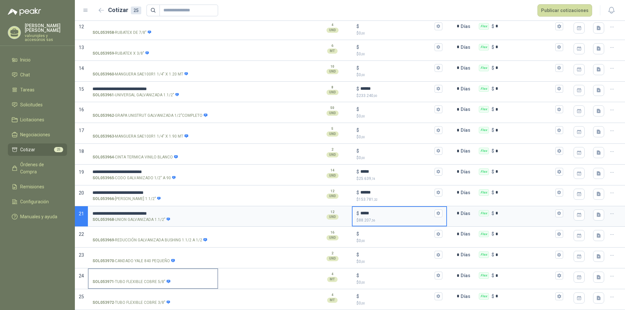
scroll to position [301, 0]
type input "*****"
click at [172, 232] on input "SOL053969 - REDUCCIÓN GALVANIZADA BUSHING 1.1/2 A 1/2" at bounding box center [152, 234] width 121 height 5
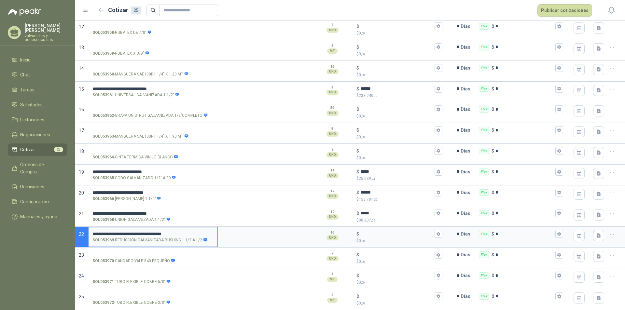
click at [169, 233] on input "**********" at bounding box center [152, 234] width 121 height 5
type input "**********"
click at [374, 232] on input "$ $ 0 ,00" at bounding box center [397, 234] width 73 height 5
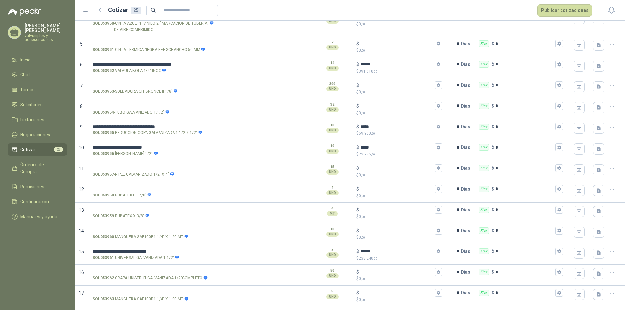
scroll to position [0, 0]
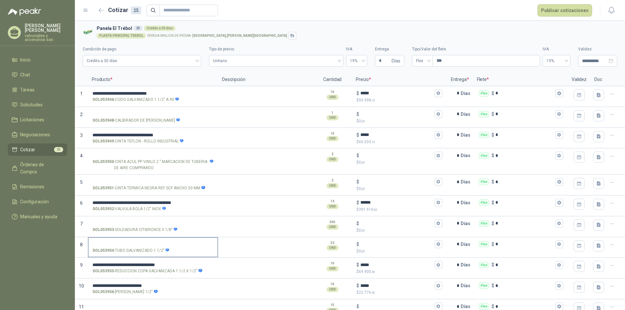
type input "*****"
click at [157, 245] on input "SOL053954 - TUBO GALVANIZADO 1.1/2"" at bounding box center [152, 244] width 121 height 5
click at [114, 243] on input "**********" at bounding box center [152, 244] width 121 height 5
click at [147, 244] on input "**********" at bounding box center [152, 244] width 121 height 5
type input "**********"
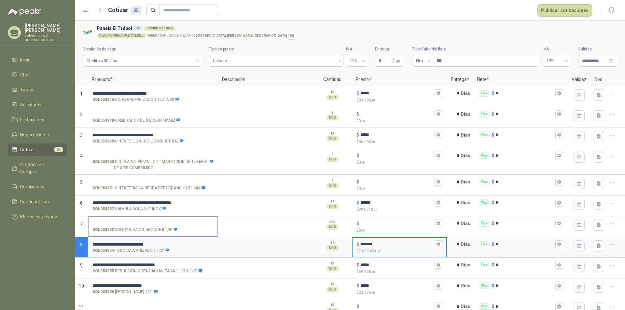
type input "*******"
click at [208, 221] on input "SOL053953 - SOLDADURA CITIBRONCE II 1/8"" at bounding box center [152, 223] width 121 height 5
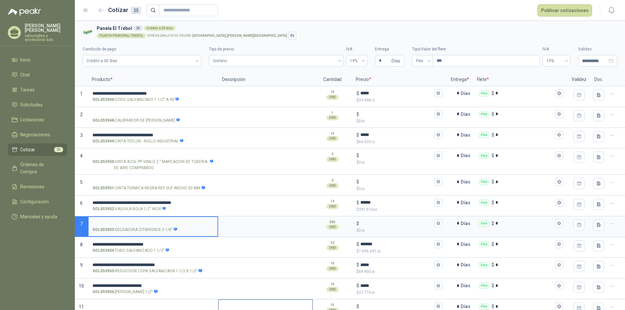
scroll to position [130, 0]
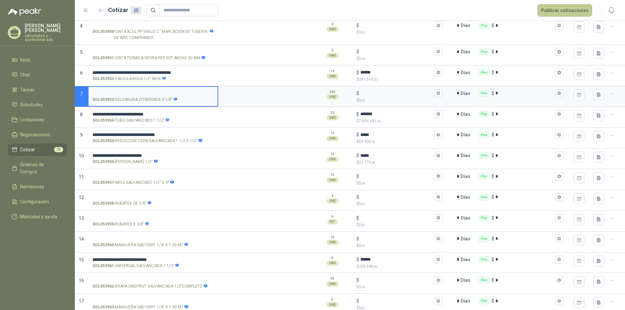
click at [575, 10] on button "Publicar cotizaciones" at bounding box center [565, 10] width 55 height 12
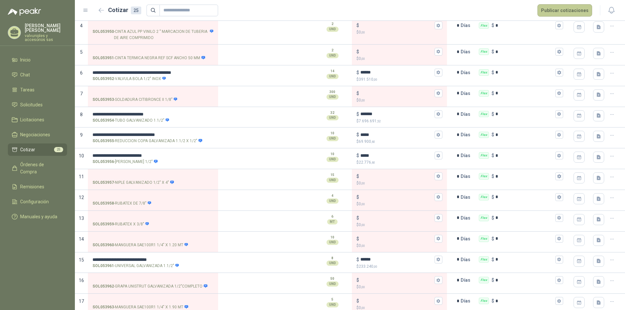
scroll to position [0, 0]
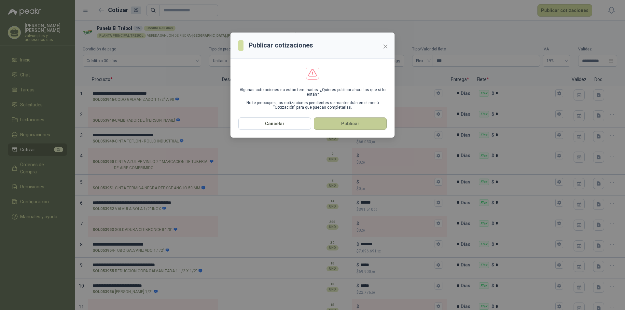
click at [349, 123] on button "Publicar" at bounding box center [350, 124] width 73 height 12
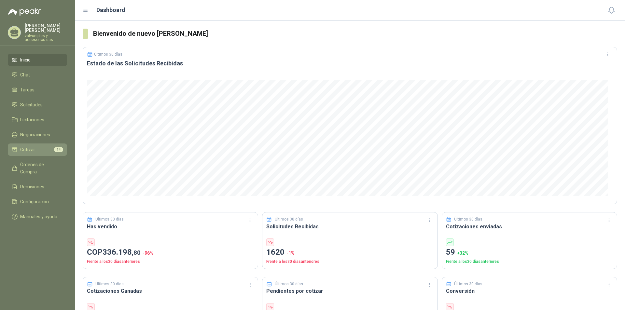
click at [37, 146] on li "Cotizar 14" at bounding box center [37, 149] width 51 height 7
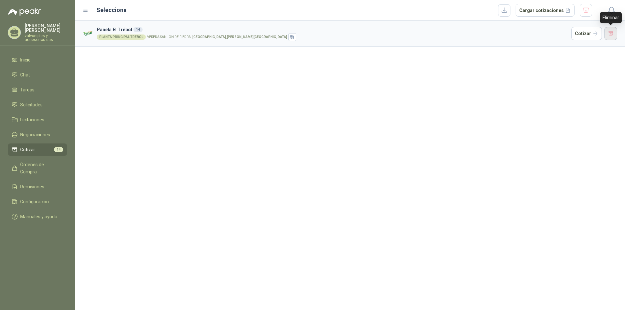
click at [609, 34] on button "button" at bounding box center [611, 33] width 13 height 13
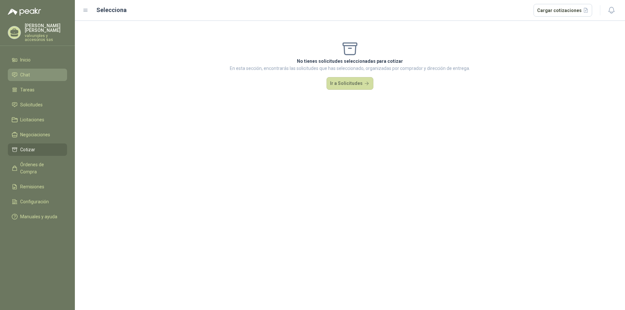
click at [25, 71] on span "Chat" at bounding box center [25, 74] width 10 height 7
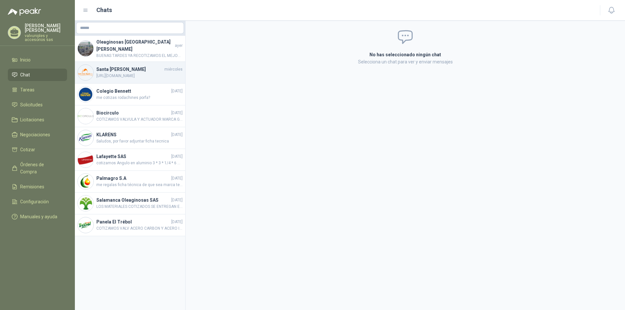
click at [120, 73] on span "[URL][DOMAIN_NAME]" at bounding box center [139, 76] width 86 height 6
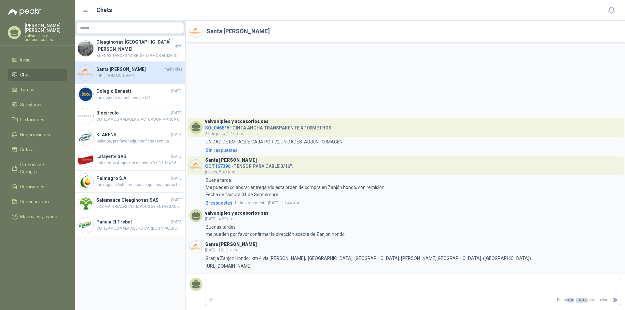
click at [21, 71] on span "Chat" at bounding box center [25, 74] width 10 height 7
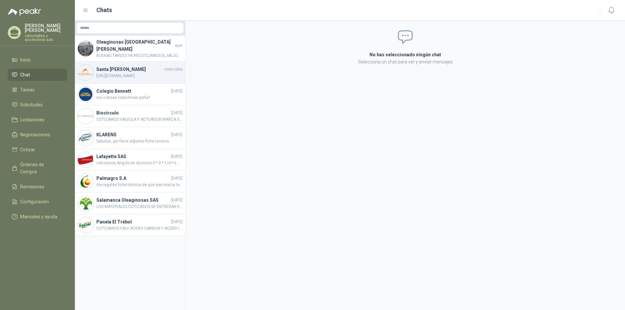
click at [110, 66] on h4 "Santa [PERSON_NAME]" at bounding box center [129, 69] width 67 height 7
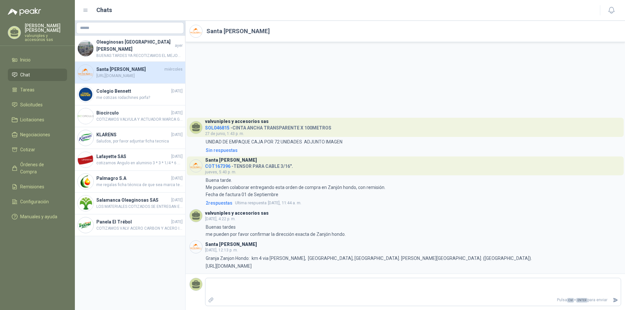
click at [30, 71] on li "Chat" at bounding box center [37, 74] width 51 height 7
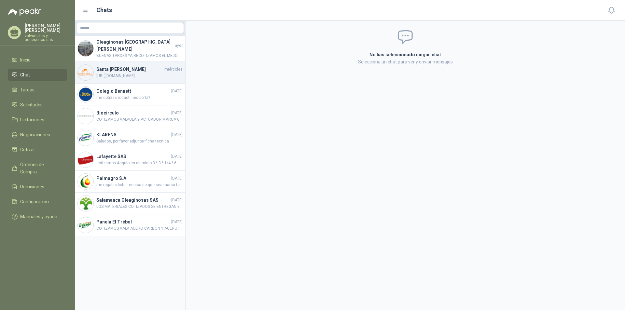
click at [109, 68] on h4 "Santa [PERSON_NAME]" at bounding box center [129, 69] width 67 height 7
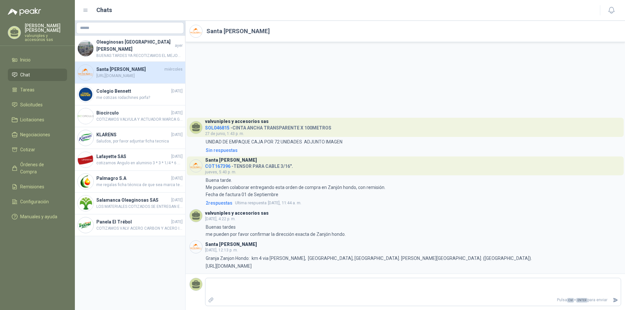
click at [88, 10] on icon at bounding box center [86, 10] width 6 height 6
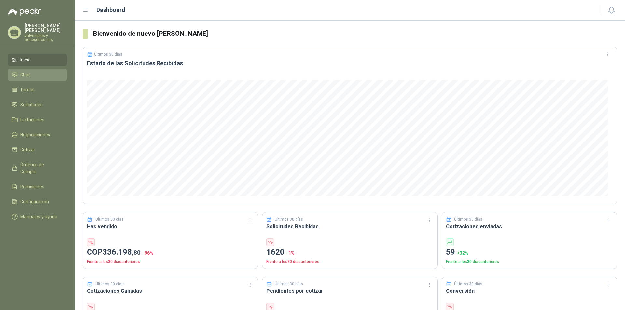
click at [28, 71] on span "Chat" at bounding box center [25, 74] width 10 height 7
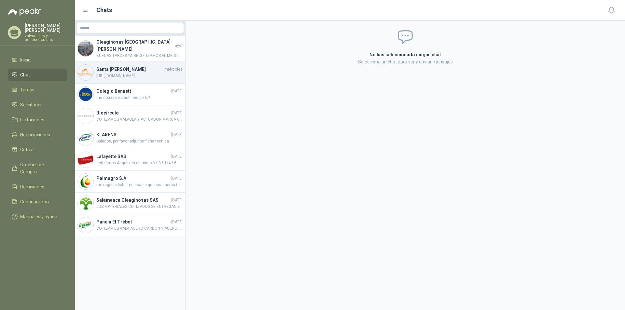
click at [121, 66] on h4 "Santa [PERSON_NAME]" at bounding box center [129, 69] width 67 height 7
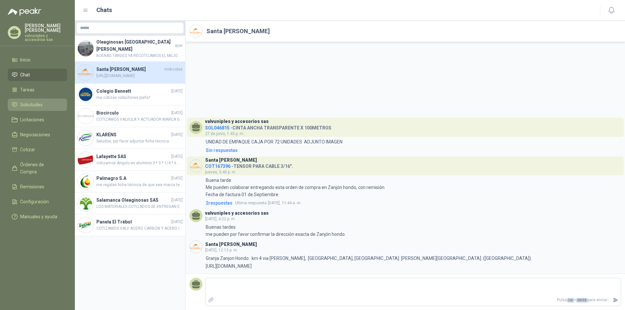
click at [34, 102] on span "Solicitudes" at bounding box center [31, 104] width 22 height 7
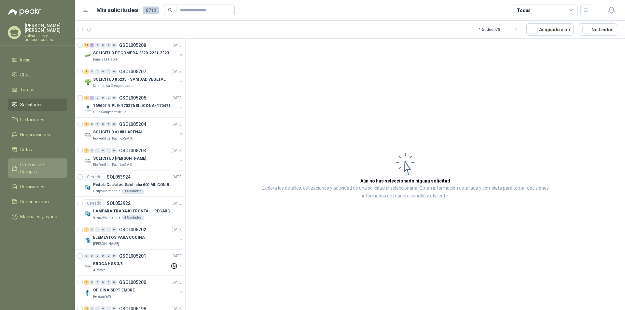
click at [39, 161] on span "Órdenes de Compra" at bounding box center [40, 168] width 41 height 14
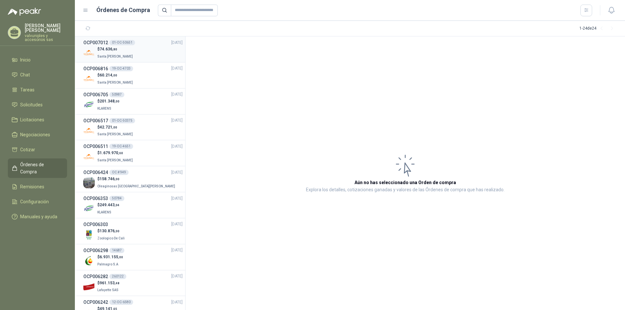
click at [106, 50] on span "74.636 ,80" at bounding box center [109, 49] width 18 height 5
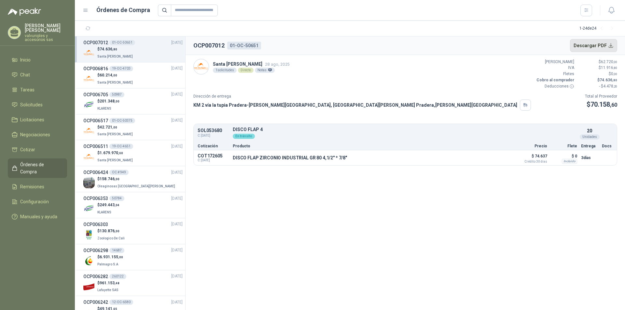
click at [600, 46] on button "Descargar PDF" at bounding box center [594, 45] width 48 height 13
